Goal: Connect with others: Connect with others

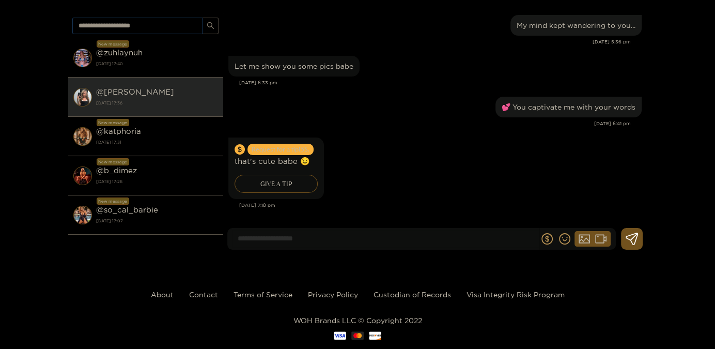
scroll to position [999, 0]
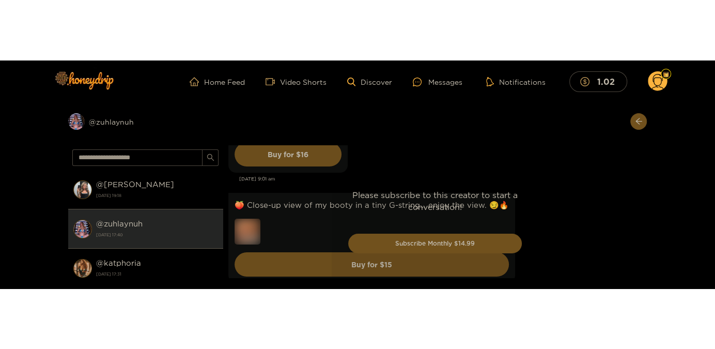
scroll to position [2572, 0]
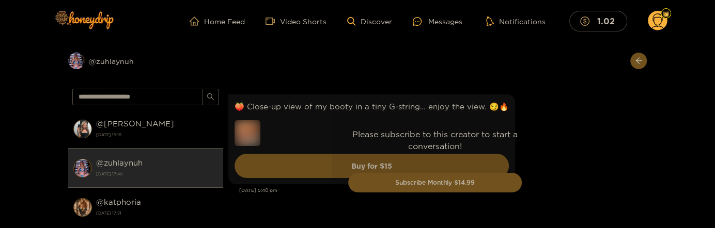
click at [608, 178] on div "Please subscribe to this creator to start a conversation! Subscribe Monthly $14…" at bounding box center [435, 165] width 424 height 160
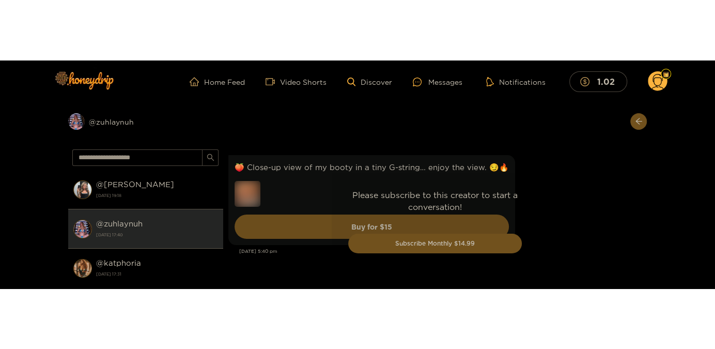
scroll to position [2488, 0]
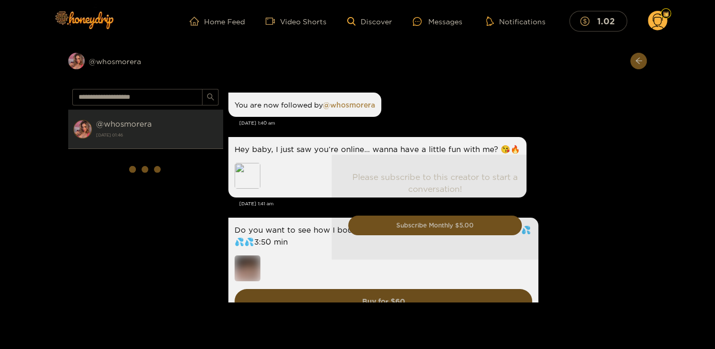
scroll to position [51, 0]
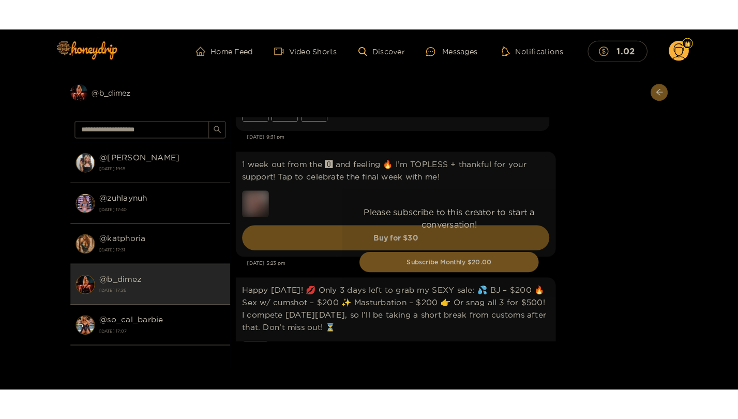
scroll to position [2081, 0]
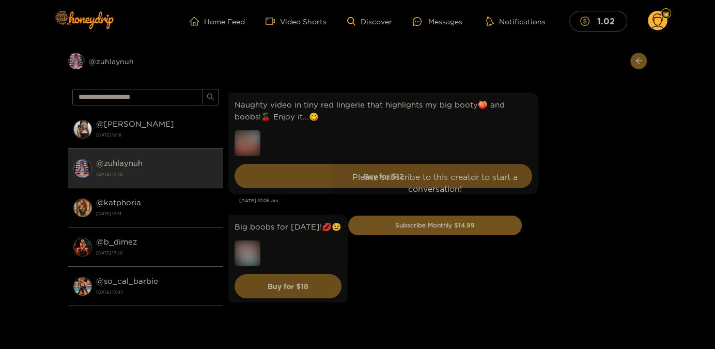
scroll to position [2439, 0]
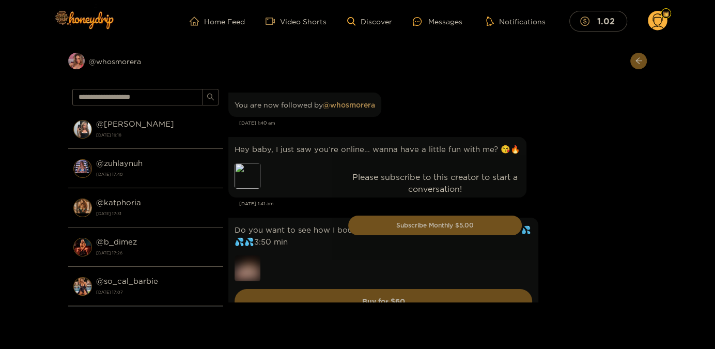
scroll to position [2, 0]
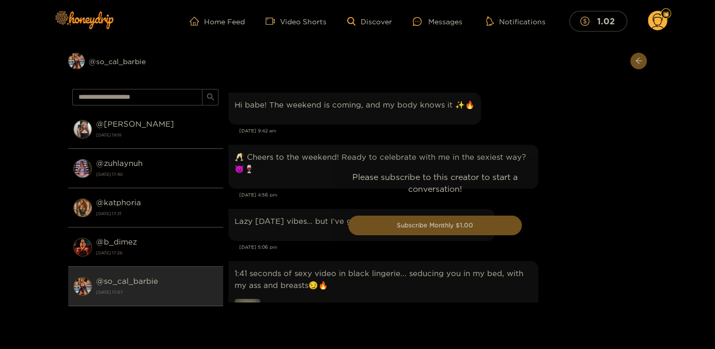
scroll to position [1472, 0]
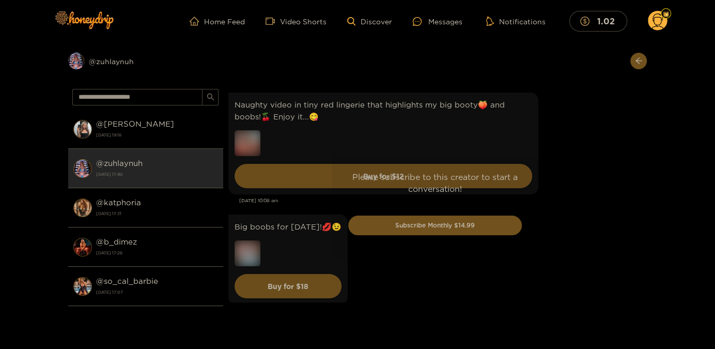
scroll to position [2439, 0]
